Goal: Task Accomplishment & Management: Complete application form

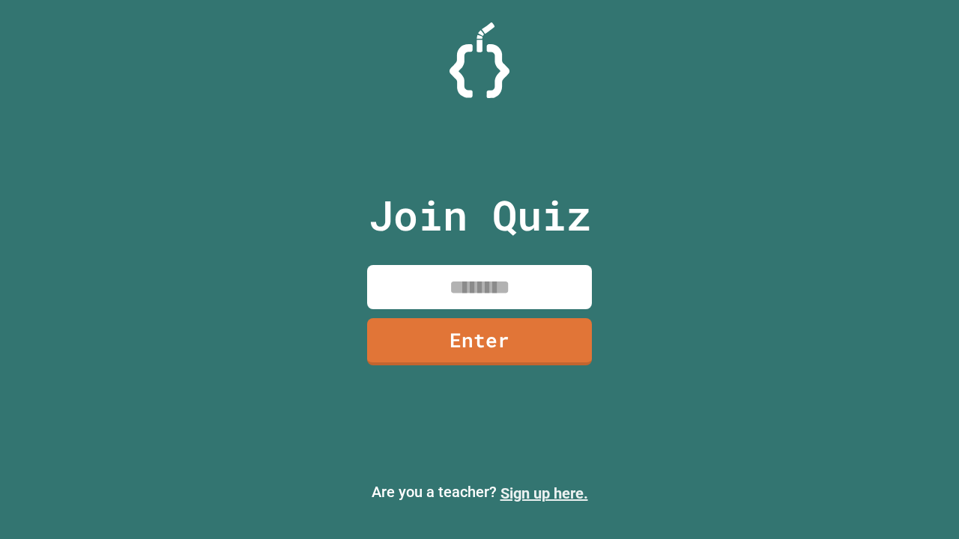
click at [544, 494] on link "Sign up here." at bounding box center [544, 494] width 88 height 18
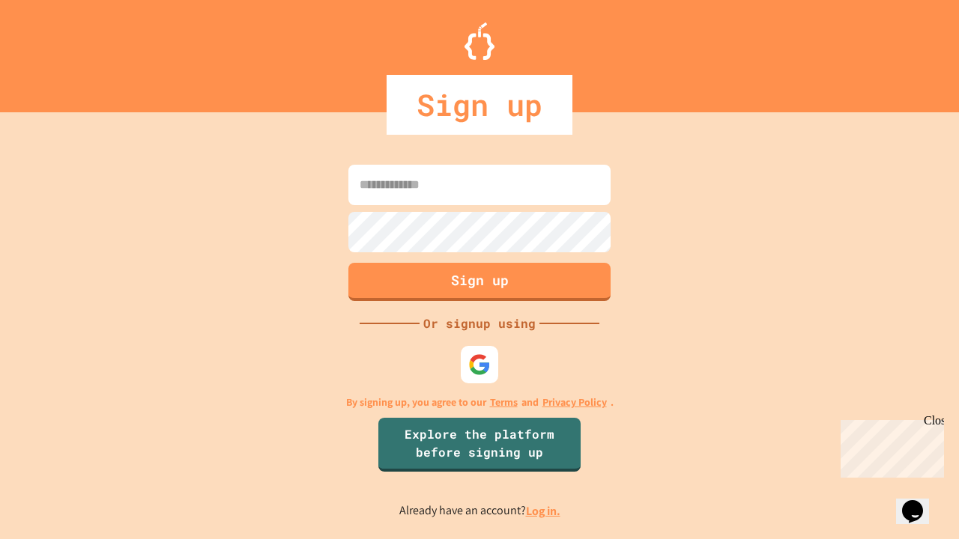
click at [544, 511] on link "Log in." at bounding box center [543, 511] width 34 height 16
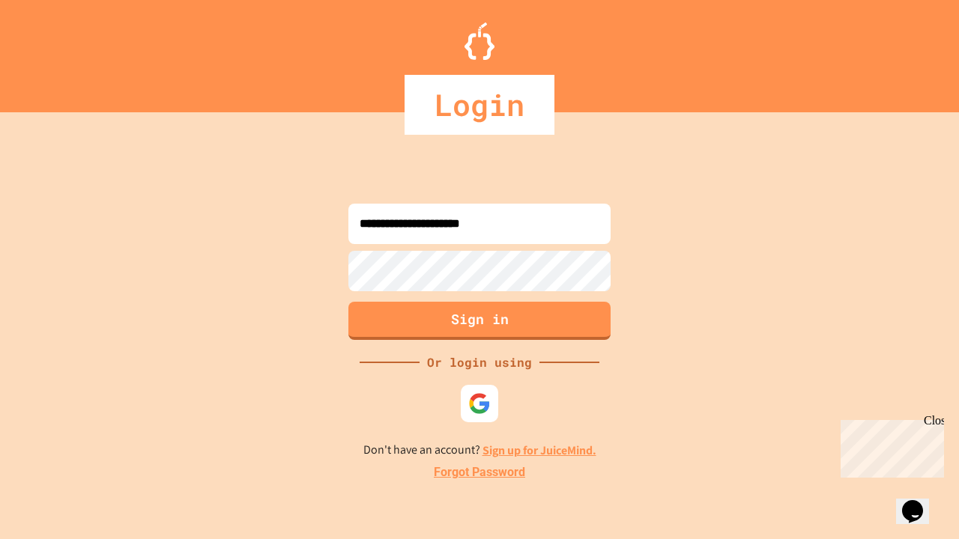
type input "**********"
